Goal: Obtain resource: Download file/media

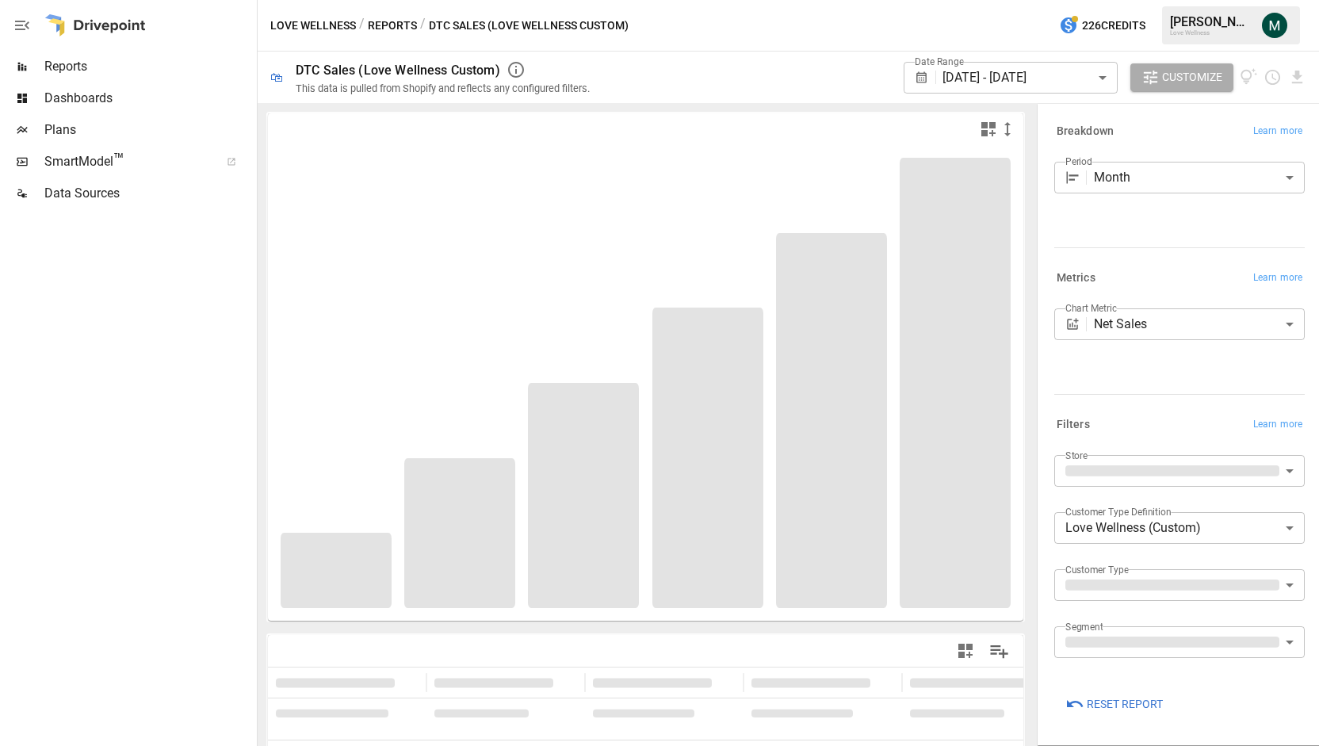
click at [1042, 0] on body "**********" at bounding box center [659, 0] width 1319 height 0
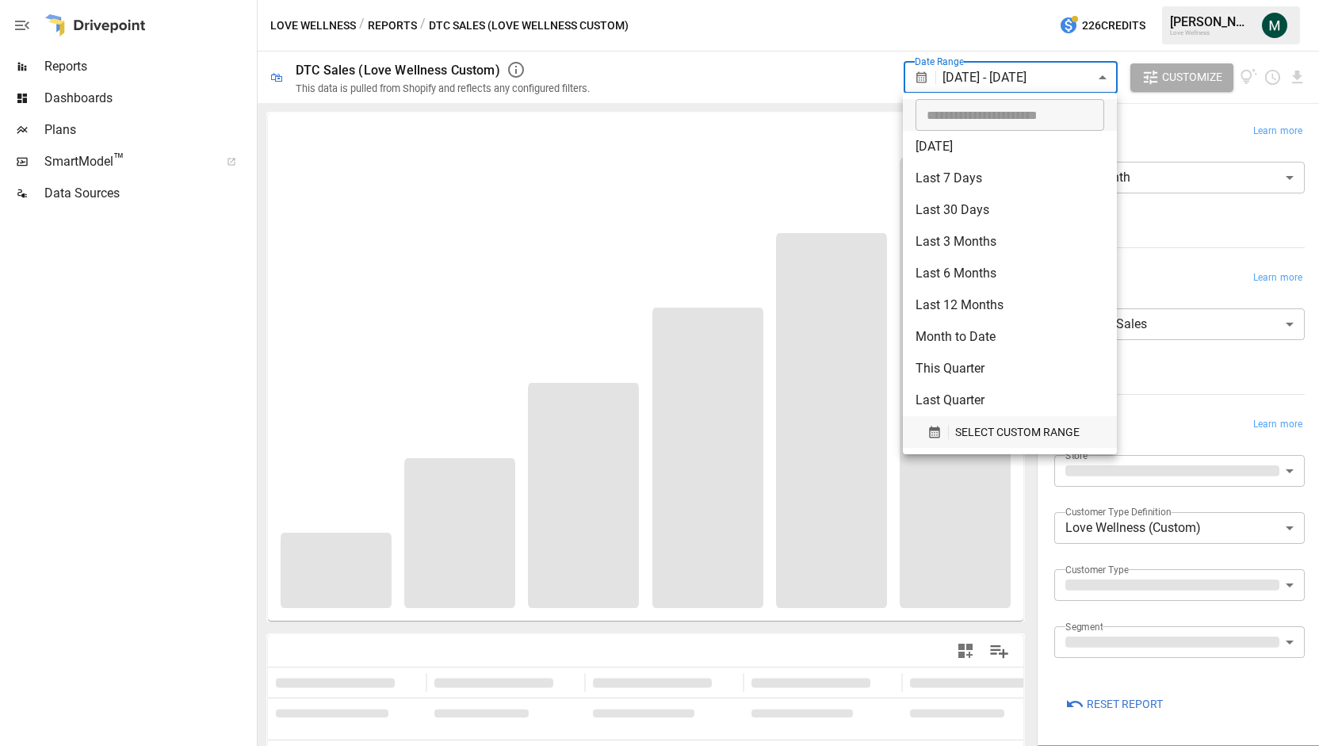
click at [989, 438] on span "SELECT CUSTOM RANGE" at bounding box center [1017, 433] width 124 height 20
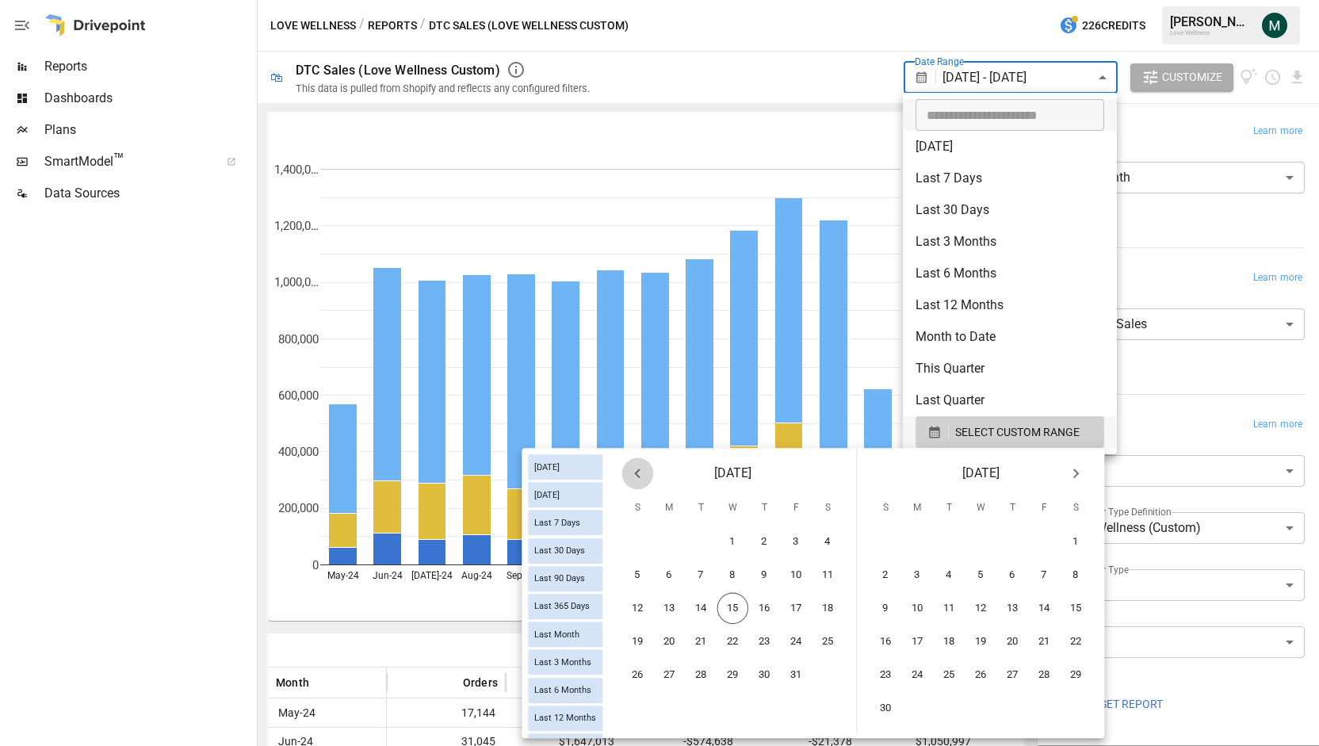
click at [634, 477] on icon "Previous month" at bounding box center [637, 473] width 19 height 19
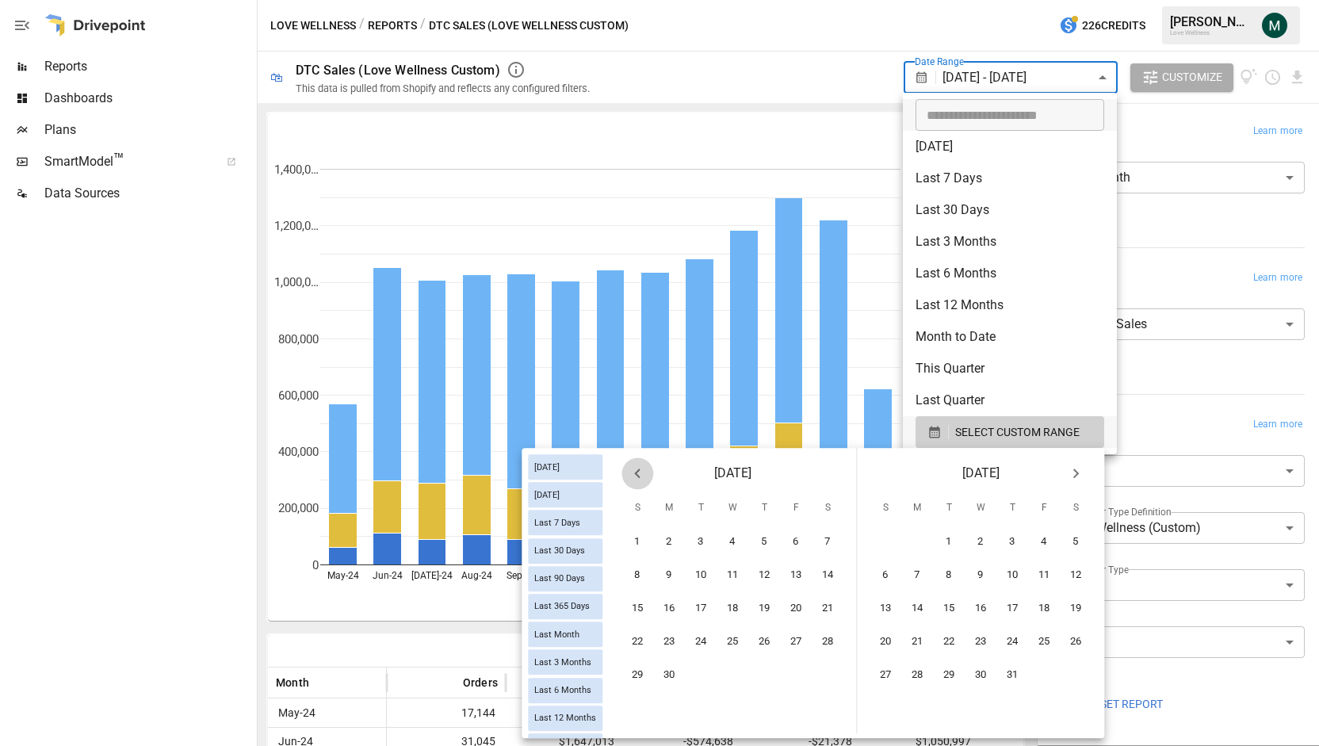
click at [634, 477] on icon "Previous month" at bounding box center [637, 473] width 19 height 19
click at [734, 540] on button "1" at bounding box center [734, 542] width 32 height 32
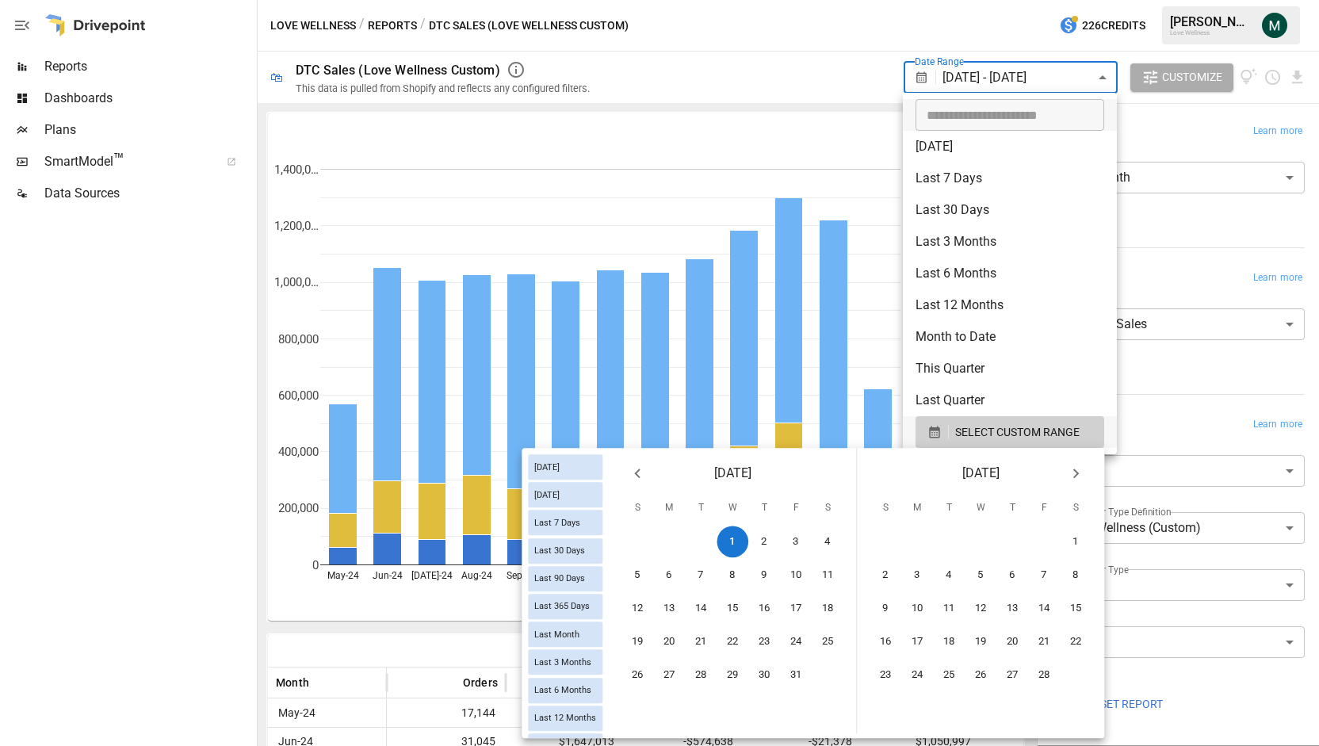
click at [1080, 477] on icon "Next month" at bounding box center [1075, 473] width 19 height 19
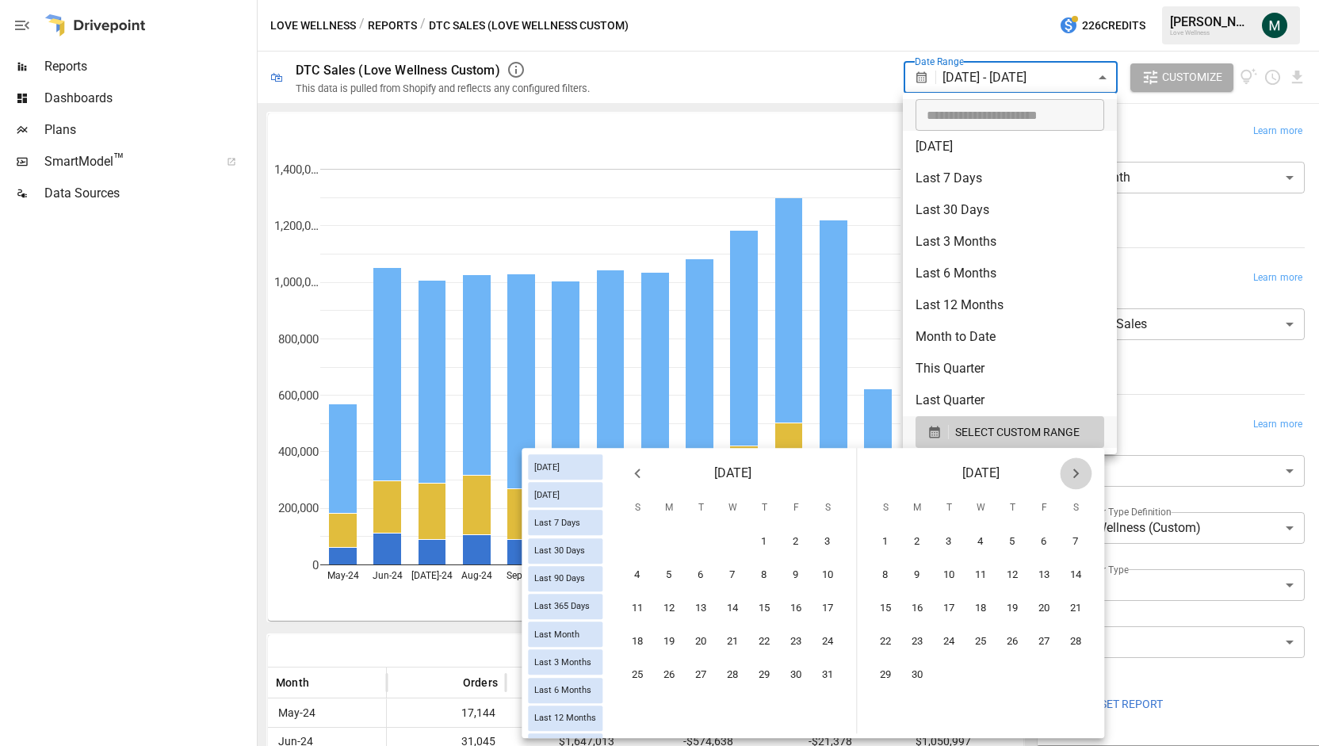
click at [1080, 477] on icon "Next month" at bounding box center [1075, 473] width 19 height 19
click at [691, 677] on button "30" at bounding box center [702, 676] width 32 height 32
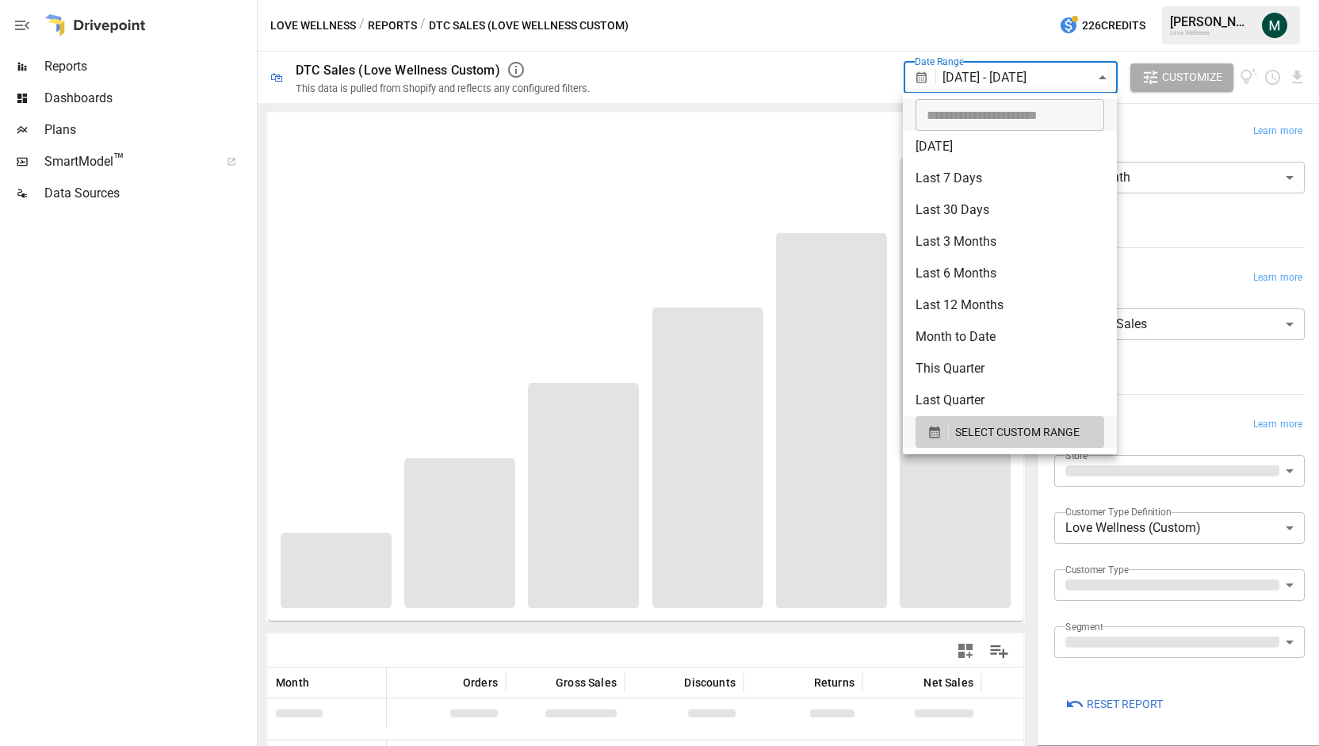
click at [733, 73] on div at bounding box center [659, 373] width 1319 height 746
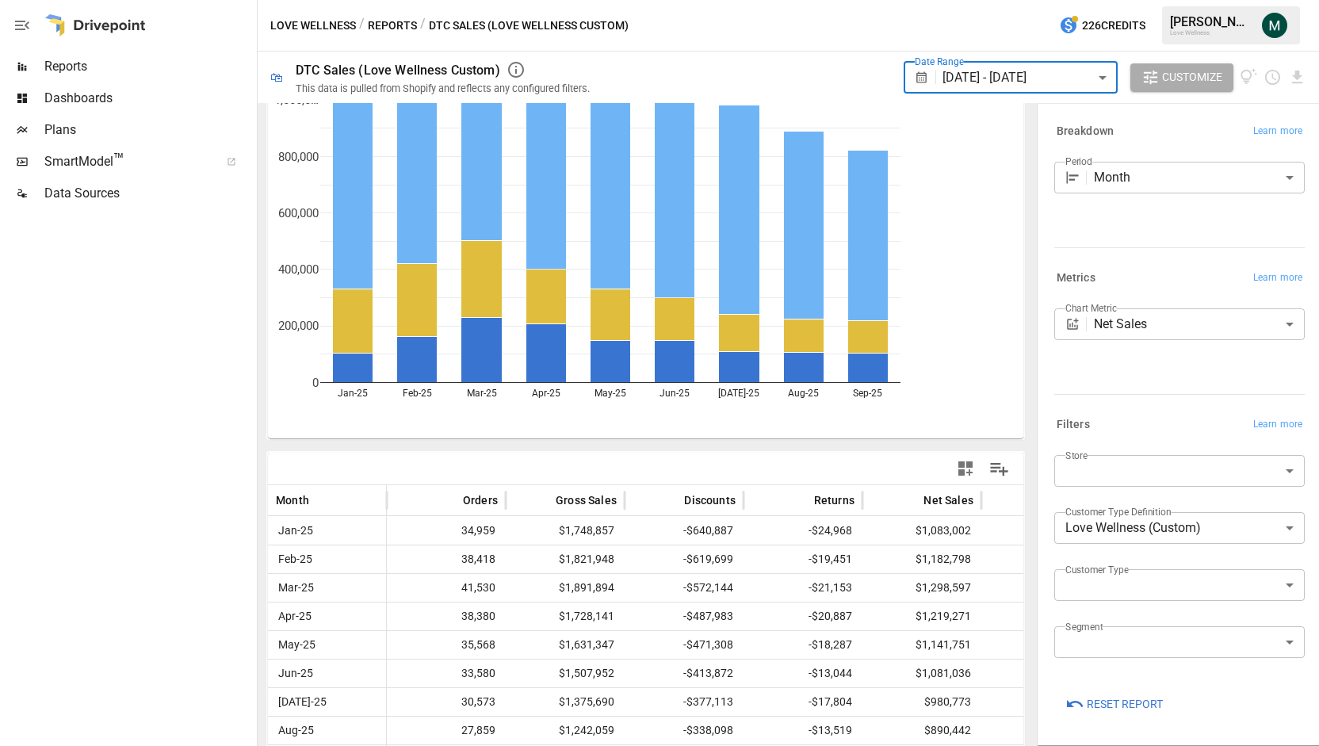
scroll to position [231, 0]
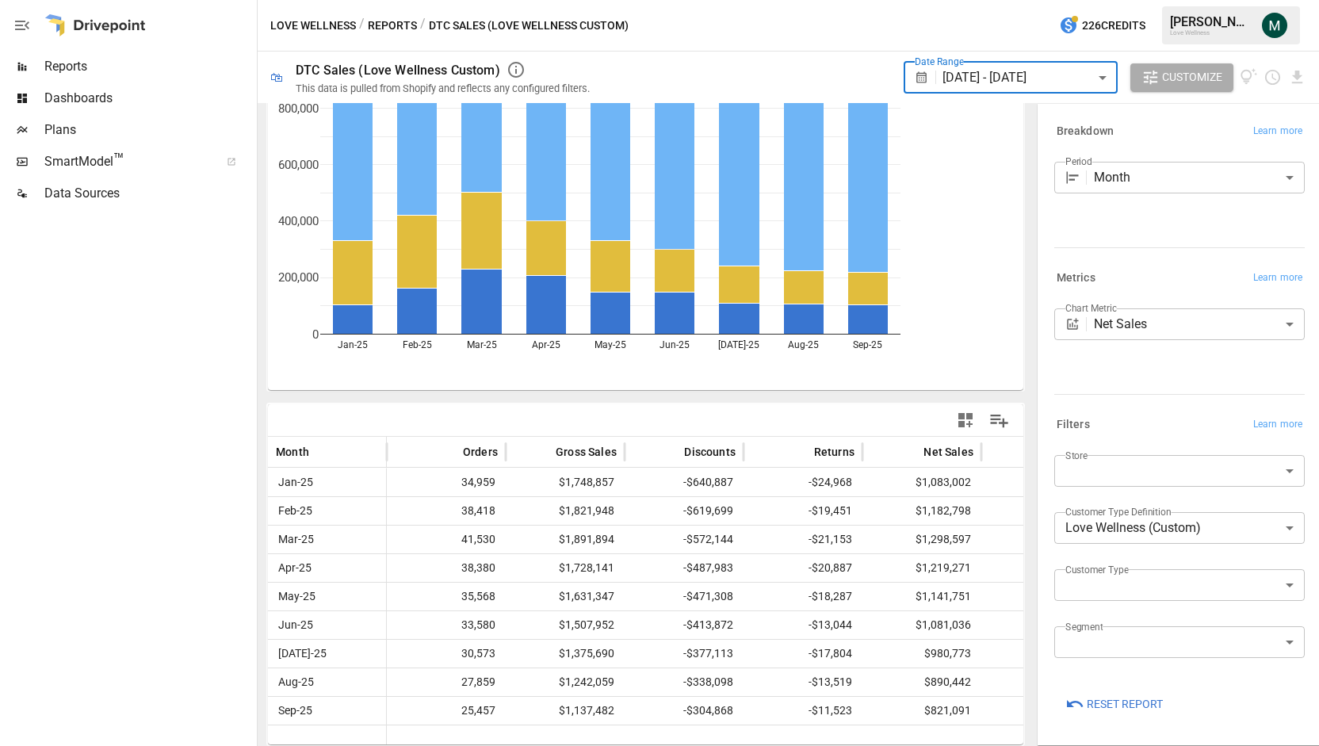
click at [1178, 0] on body "Reports Dashboards Plans SmartModel ™ Data Sources Love Wellness / Reports / DT…" at bounding box center [659, 0] width 1319 height 0
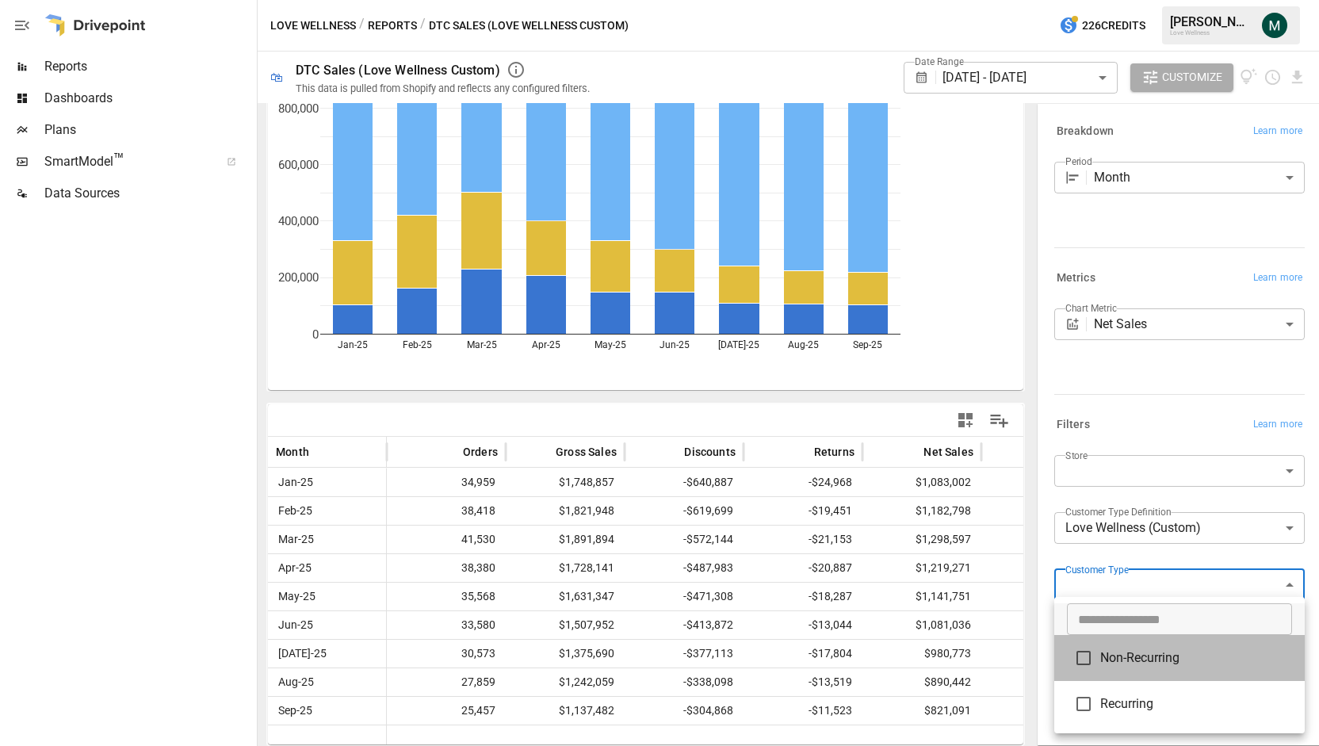
click at [1161, 664] on span "Non-Recurring" at bounding box center [1197, 658] width 192 height 19
type input "**********"
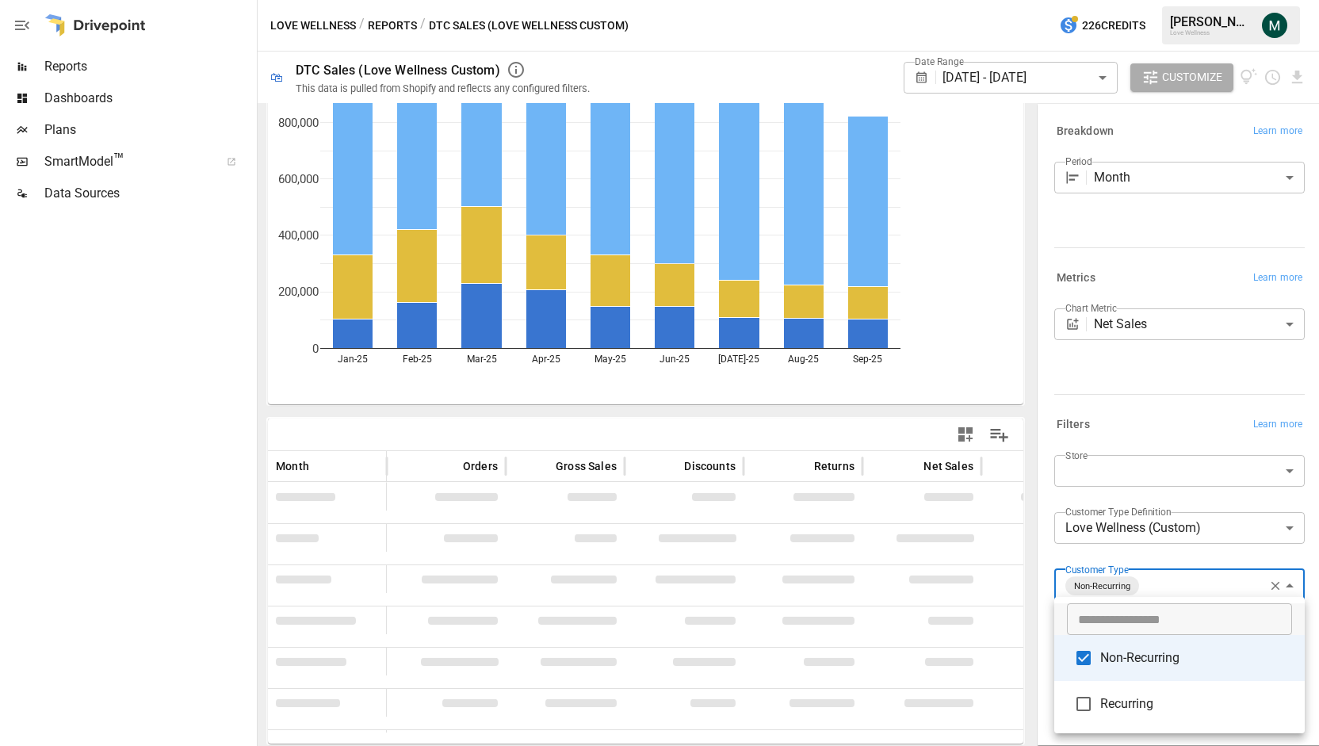
scroll to position [216, 0]
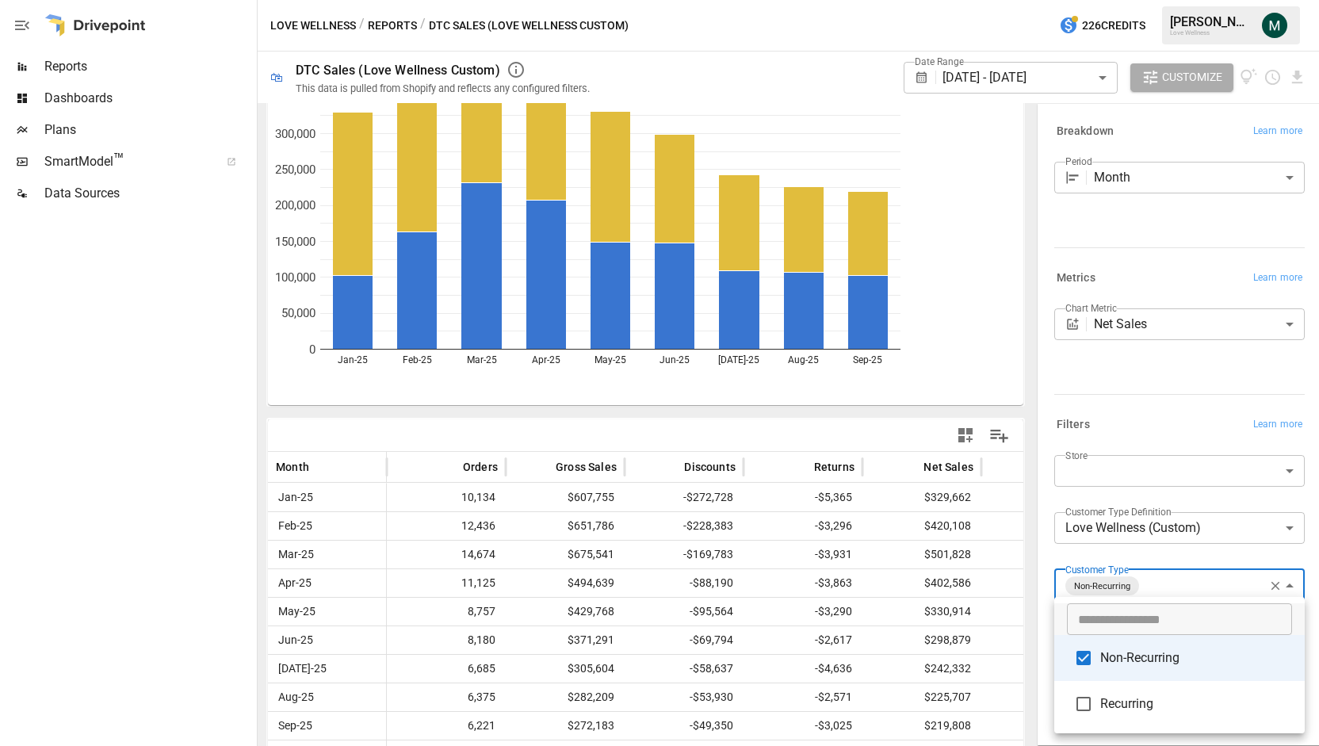
click at [1174, 379] on div at bounding box center [659, 373] width 1319 height 746
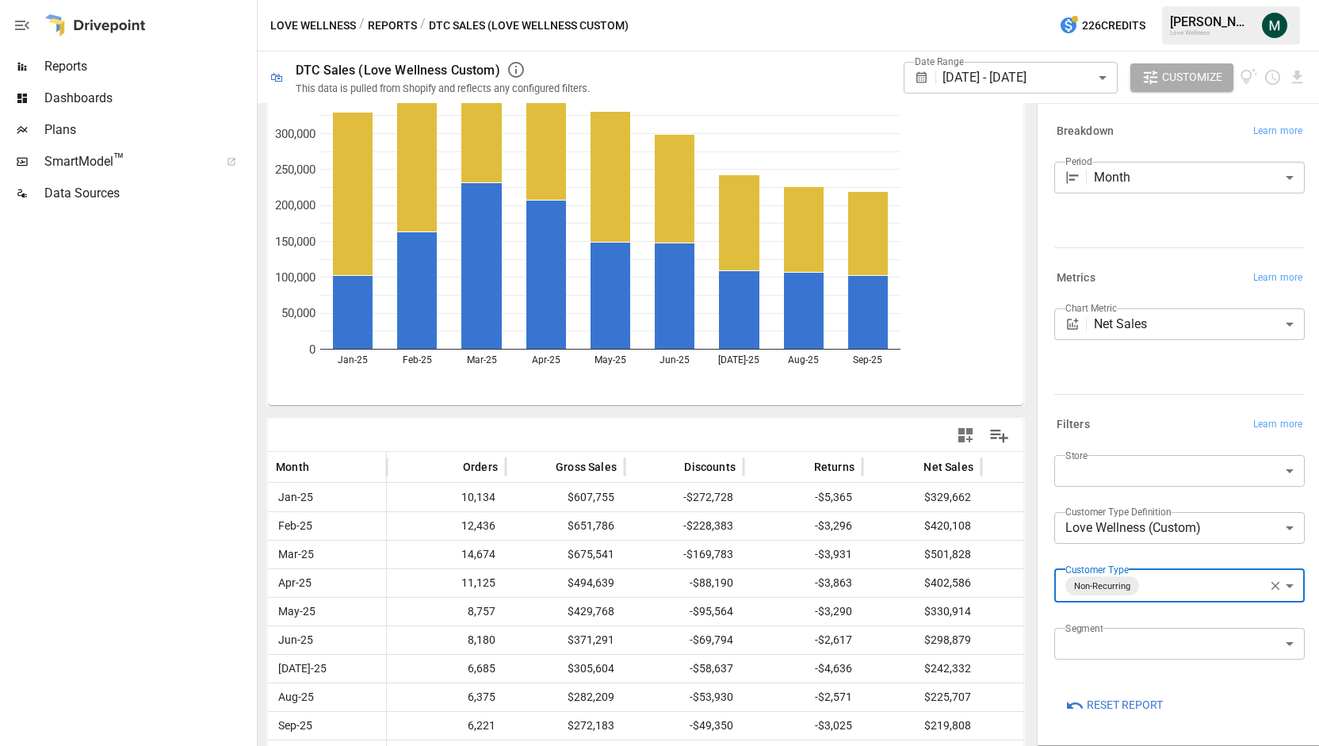
scroll to position [231, 0]
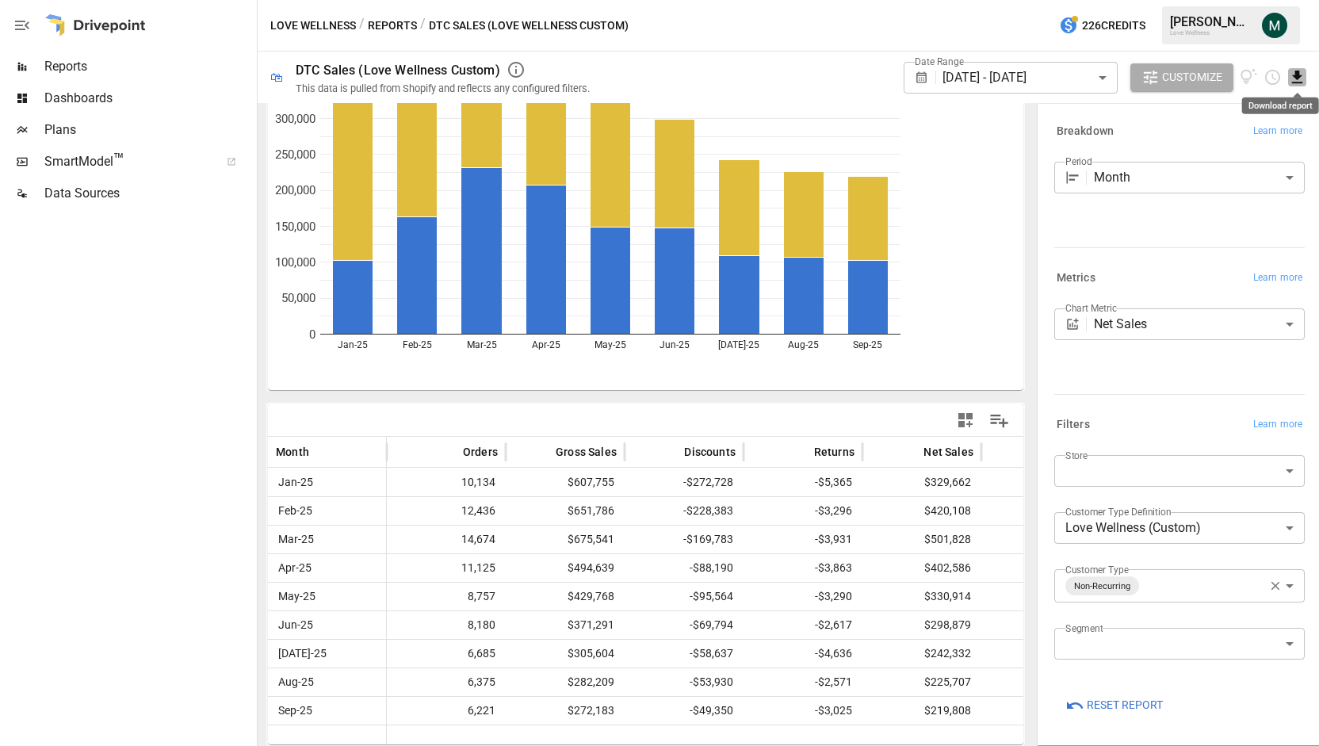
click at [1303, 74] on icon "Download report" at bounding box center [1297, 77] width 18 height 18
click at [1254, 127] on li "Download as CSV" at bounding box center [1244, 140] width 126 height 32
